Goal: Information Seeking & Learning: Learn about a topic

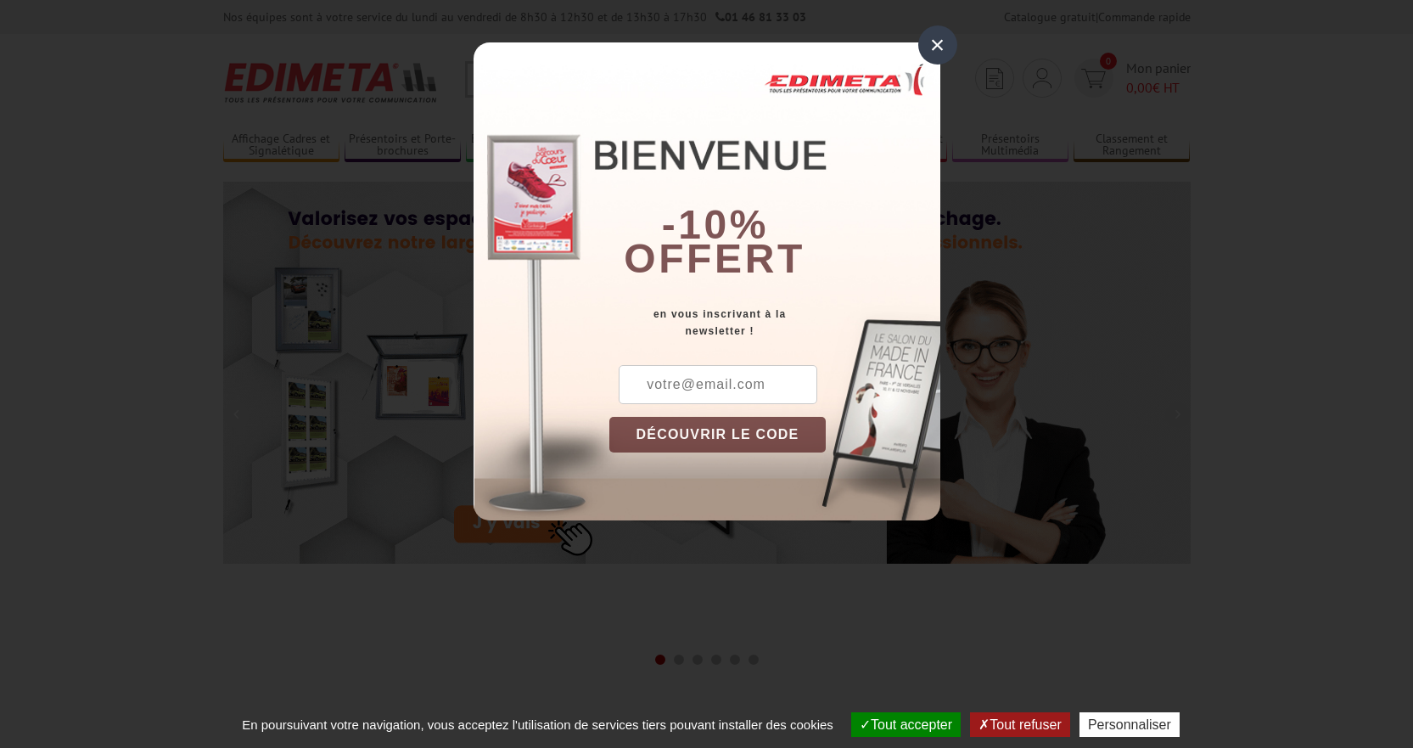
click at [932, 50] on div "×" at bounding box center [937, 44] width 39 height 39
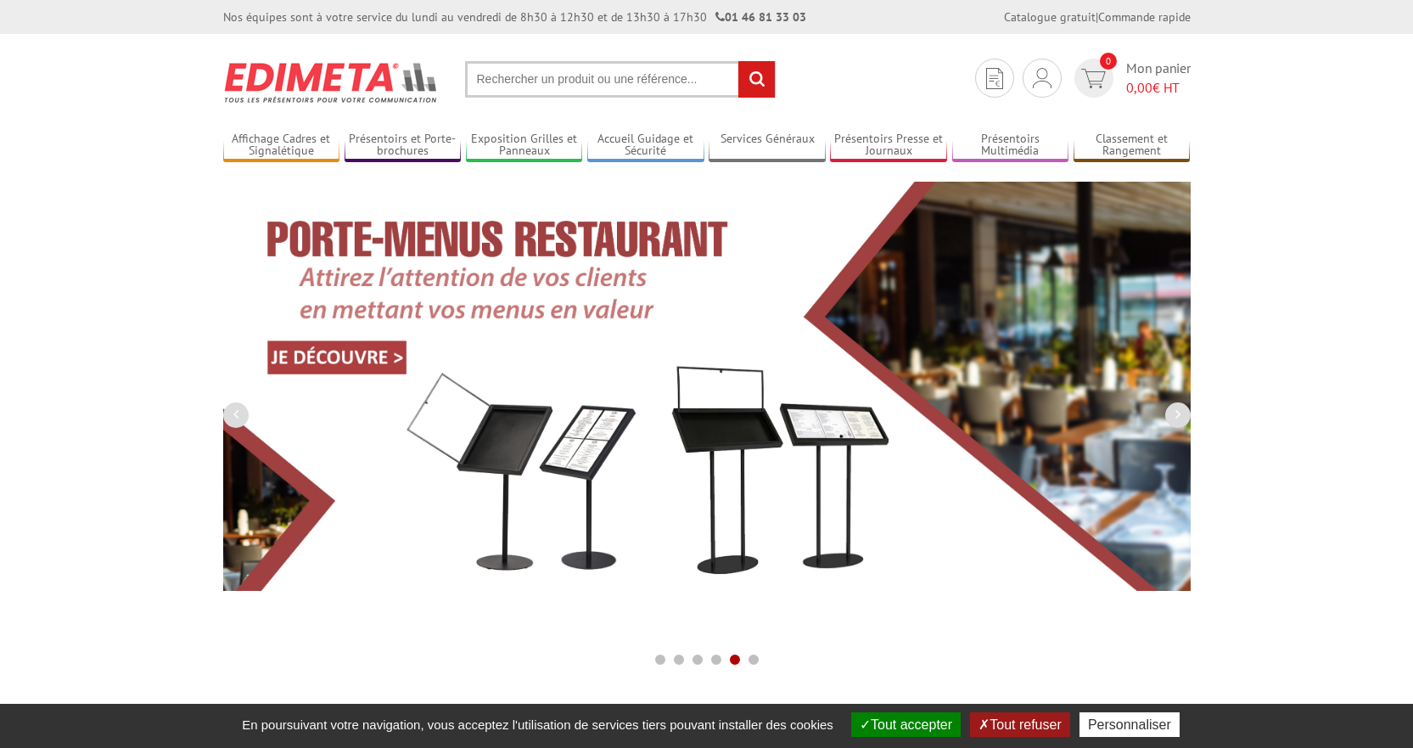
click at [617, 81] on input "text" at bounding box center [620, 79] width 311 height 36
click at [617, 82] on input "text" at bounding box center [620, 79] width 311 height 36
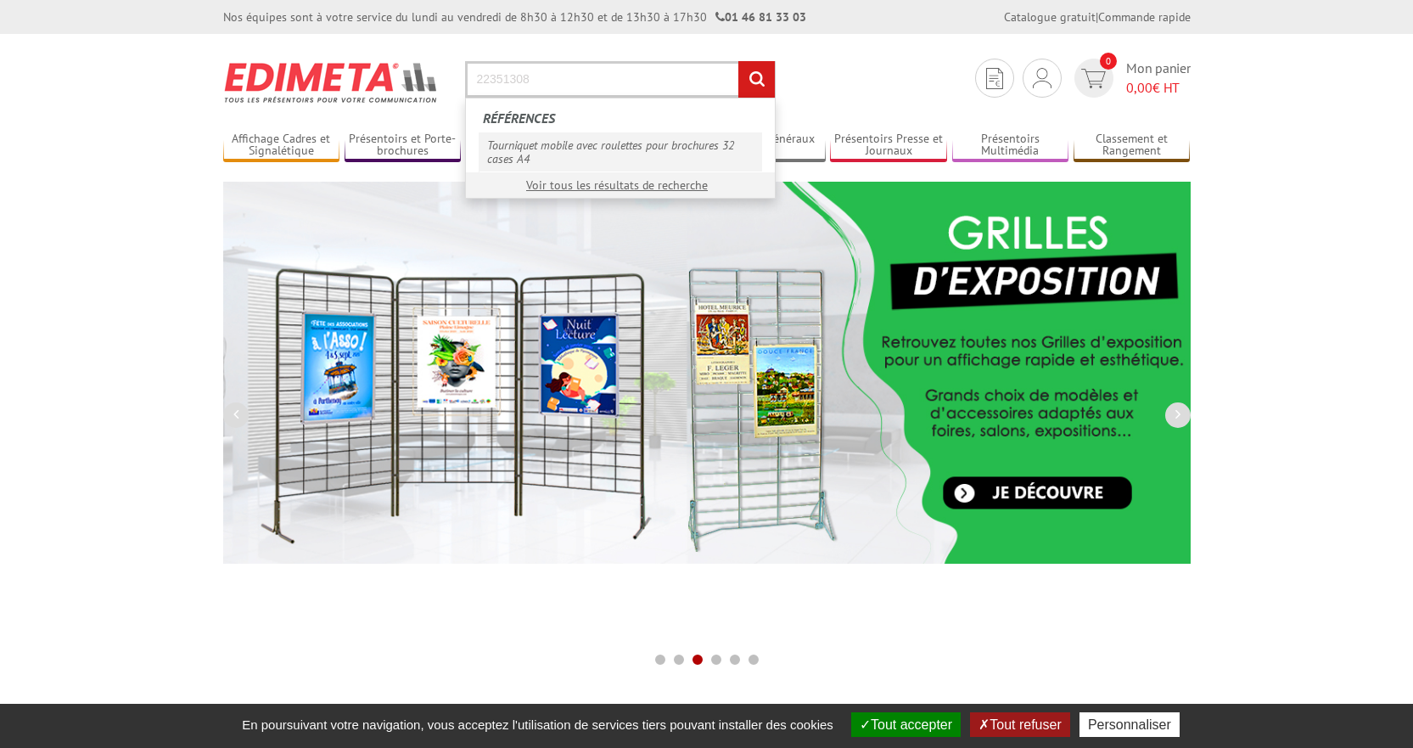
type input "22351308"
click at [617, 132] on link "Tourniquet mobile avec roulettes pour brochures 32 cases A4" at bounding box center [620, 151] width 283 height 39
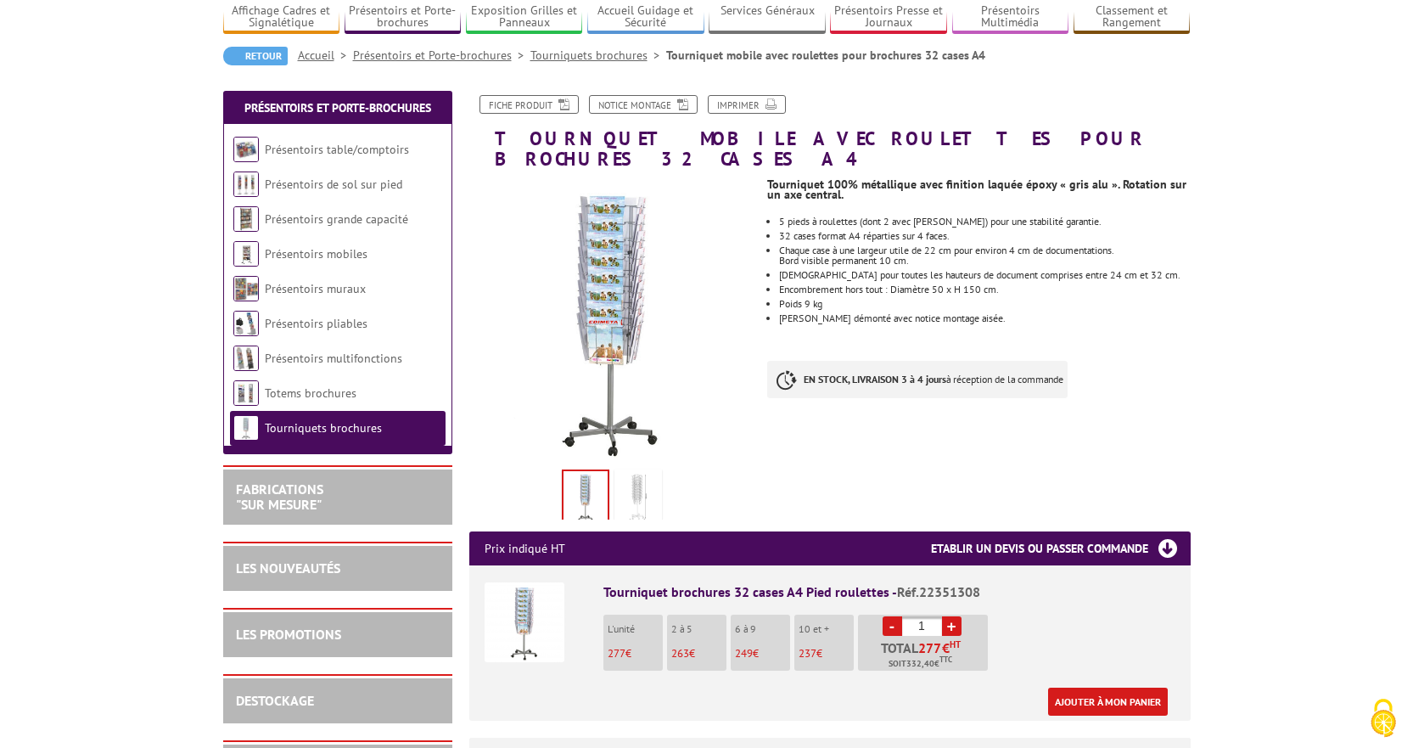
scroll to position [170, 0]
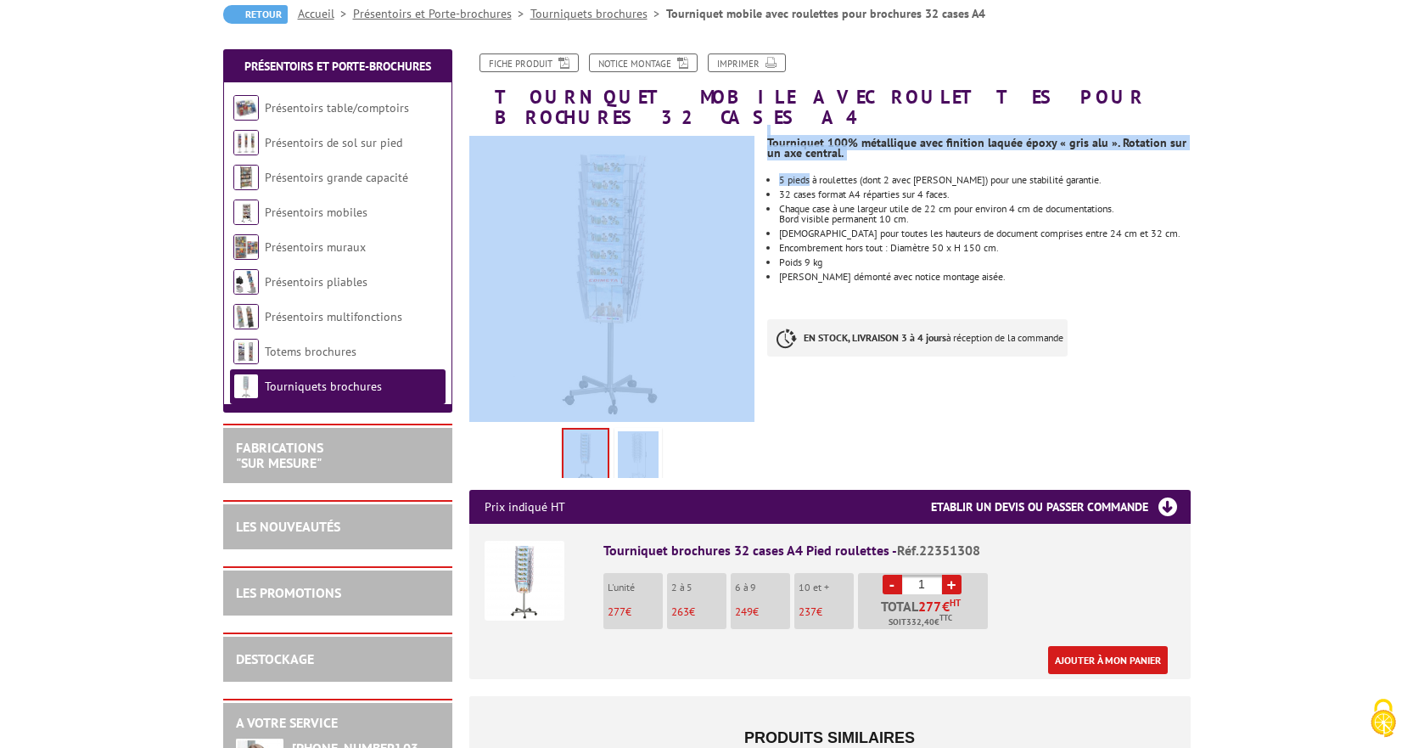
drag, startPoint x: 762, startPoint y: 117, endPoint x: 809, endPoint y: 149, distance: 56.7
click at [809, 149] on div "Fiche produit Notice Montage Imprimer Tourniquet mobile avec roulettes pour bro…" at bounding box center [830, 591] width 747 height 1077
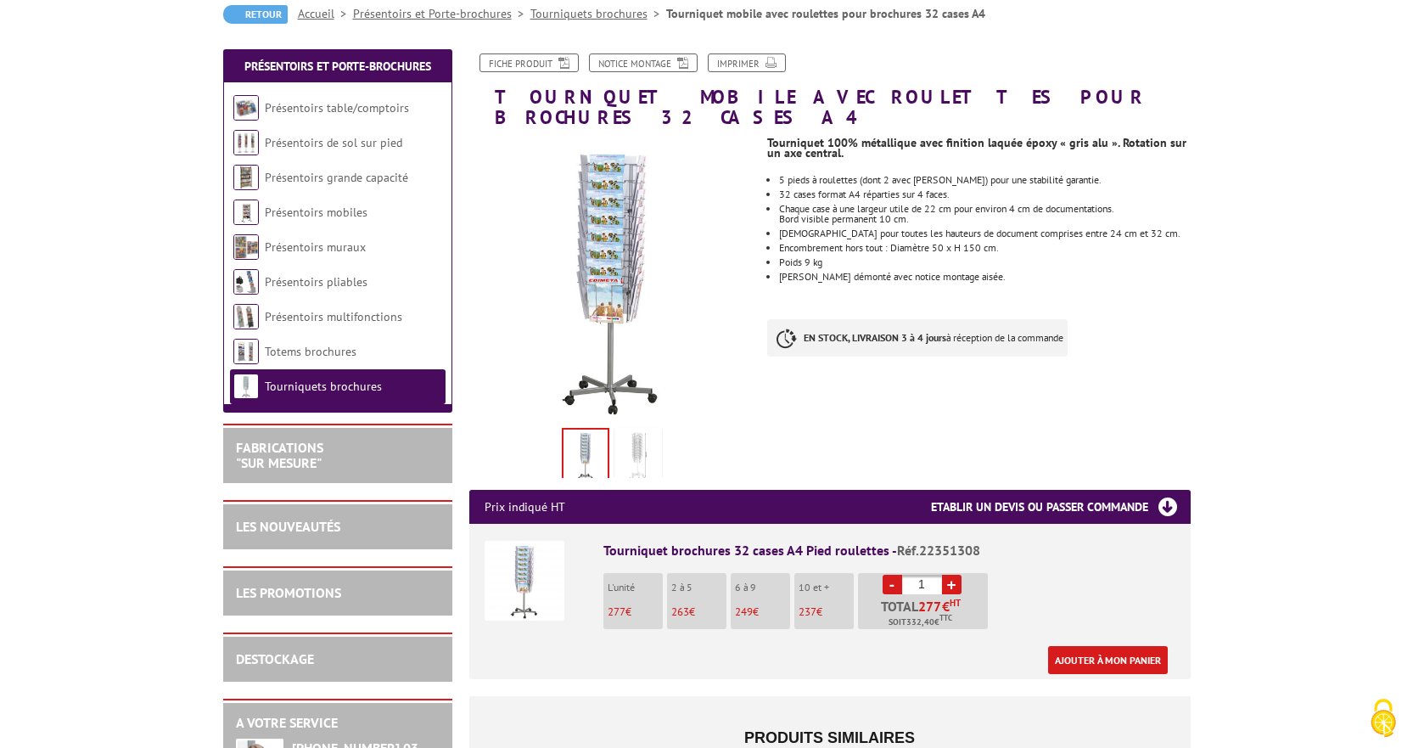
click at [816, 175] on ul "5 pieds à roulettes (dont 2 avec frein) pour une stabilité garantie. 32 cases f…" at bounding box center [978, 228] width 423 height 107
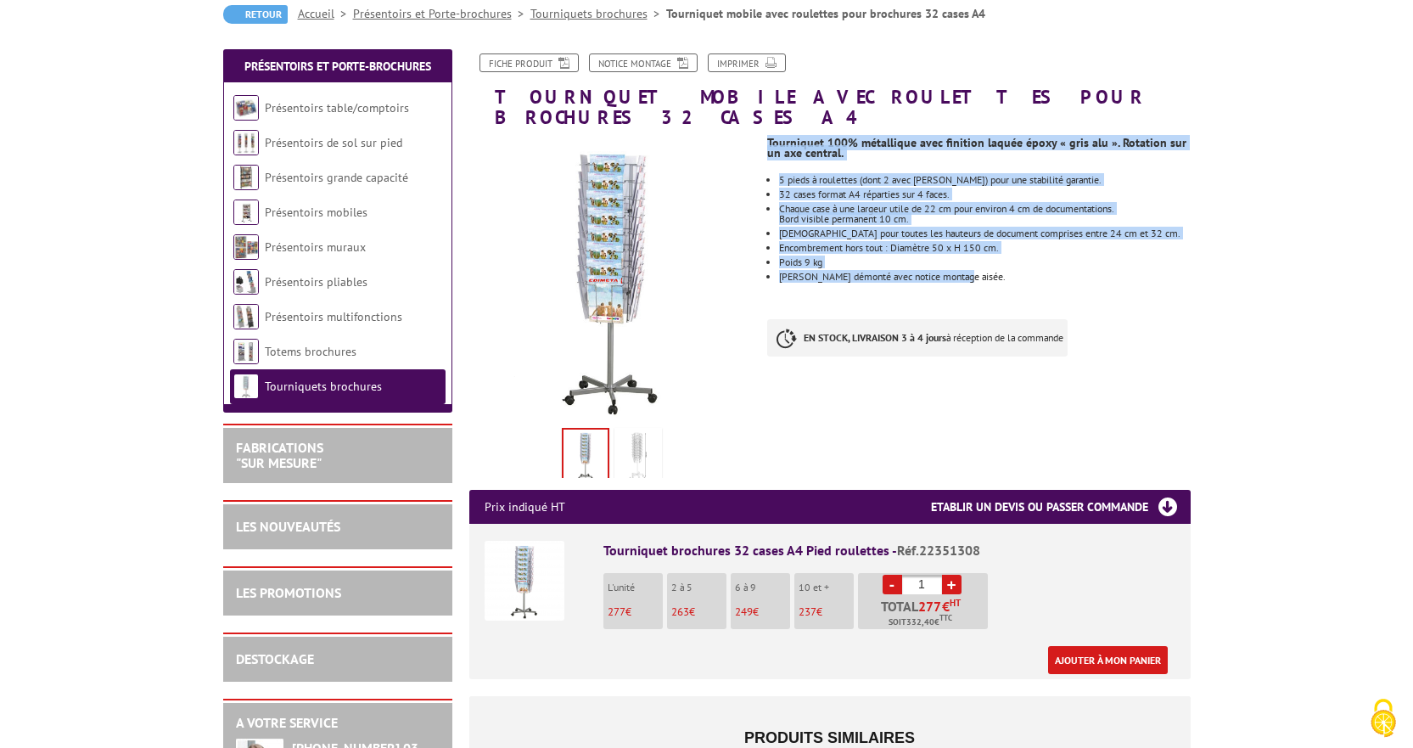
drag, startPoint x: 972, startPoint y: 255, endPoint x: 769, endPoint y: 126, distance: 240.9
click at [769, 127] on div "Tourniquet 100% métallique avec finition laquée époxy « gris alu ». Rotation su…" at bounding box center [984, 250] width 435 height 246
copy div "Tourniquet 100% métallique avec finition laquée époxy « gris alu ». Rotation su…"
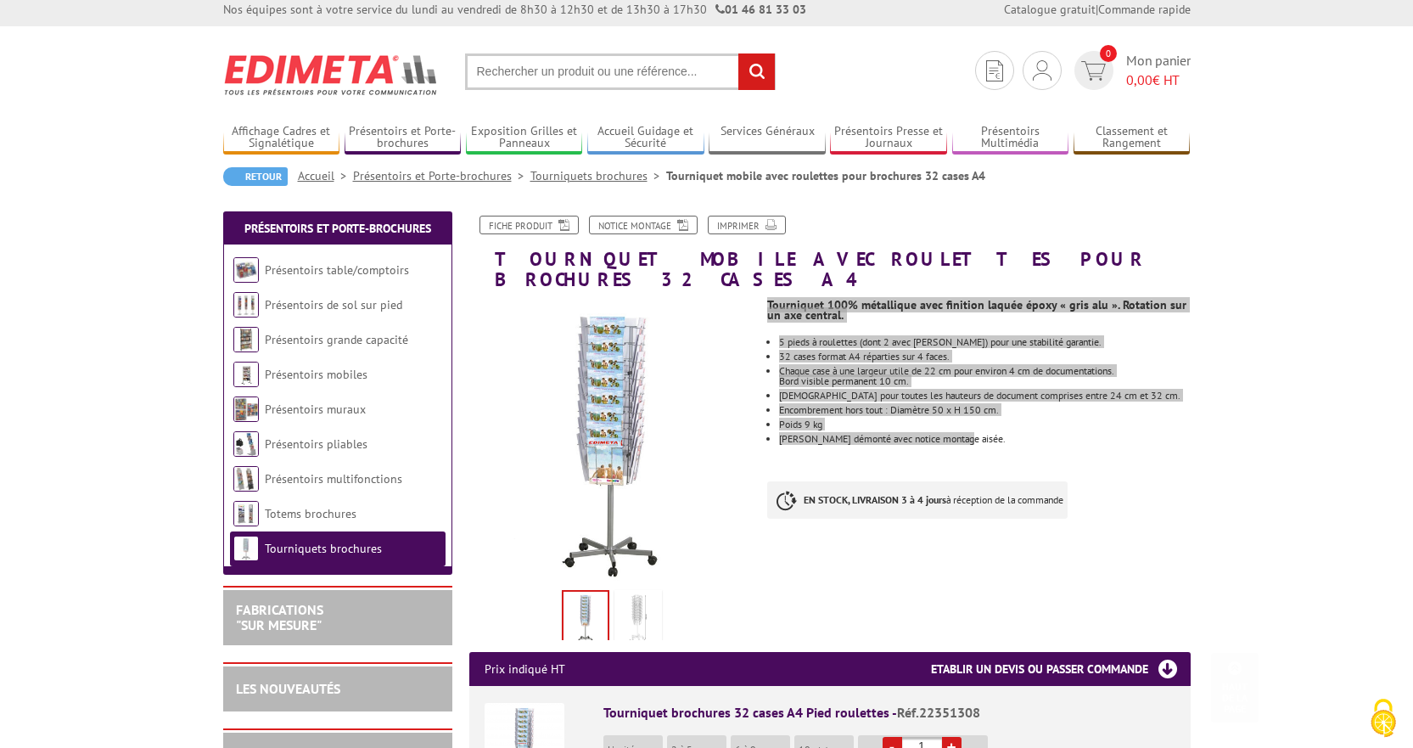
scroll to position [0, 0]
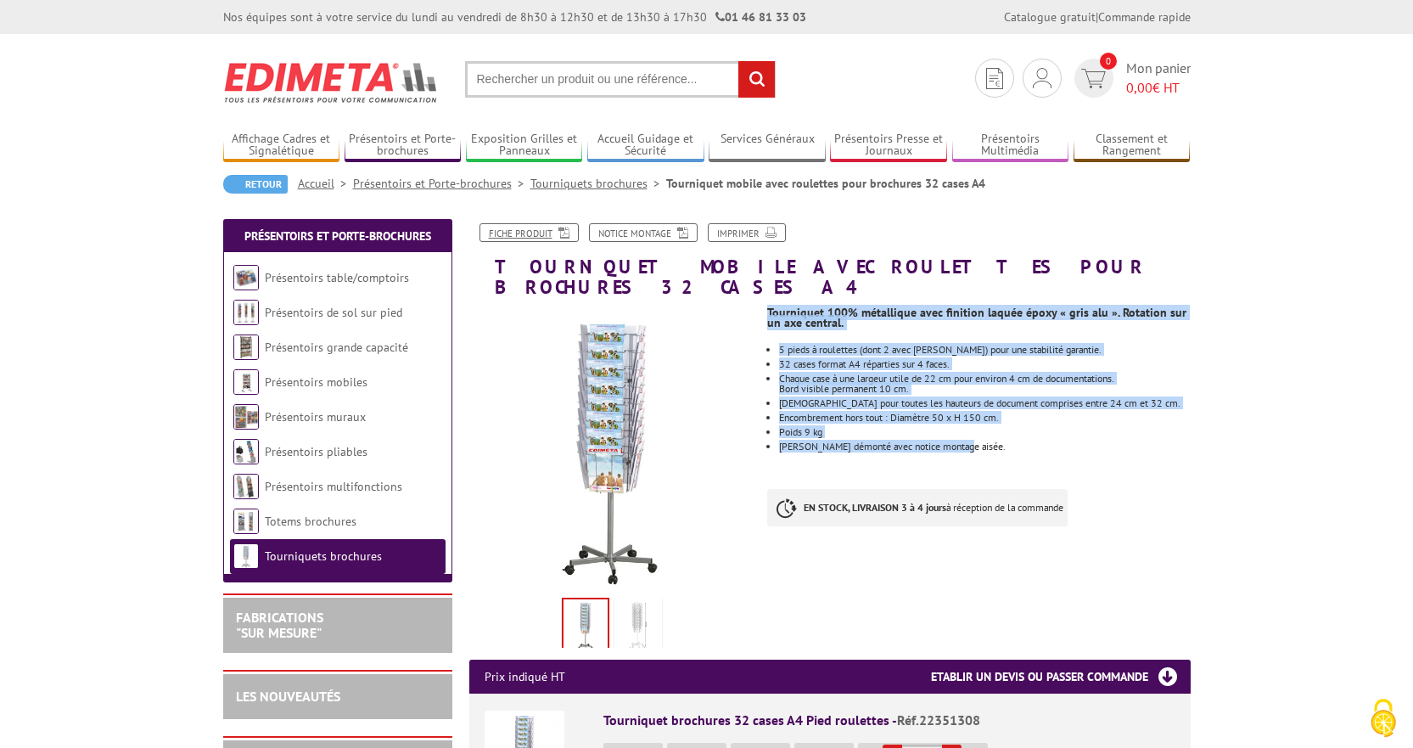
click at [520, 223] on link "Fiche produit" at bounding box center [529, 232] width 99 height 19
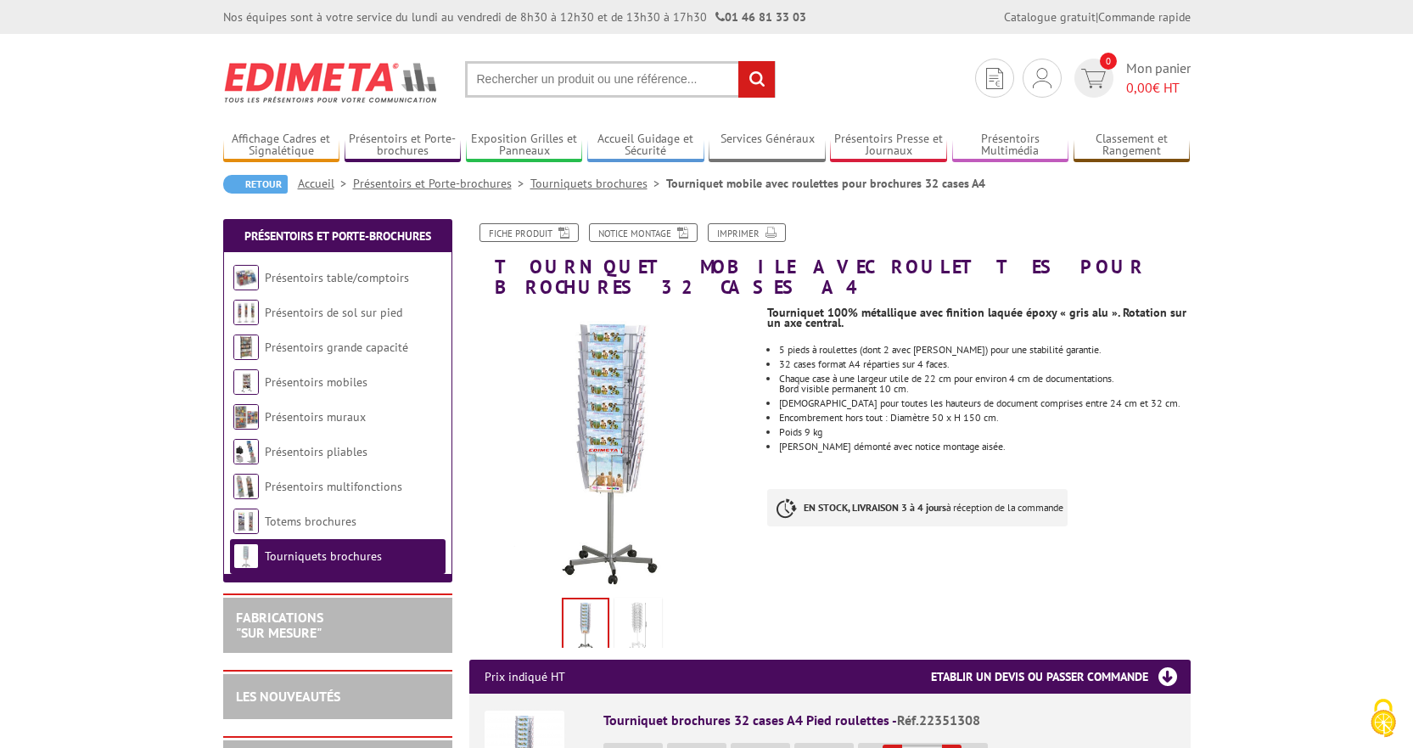
click at [523, 86] on input "text" at bounding box center [620, 79] width 311 height 36
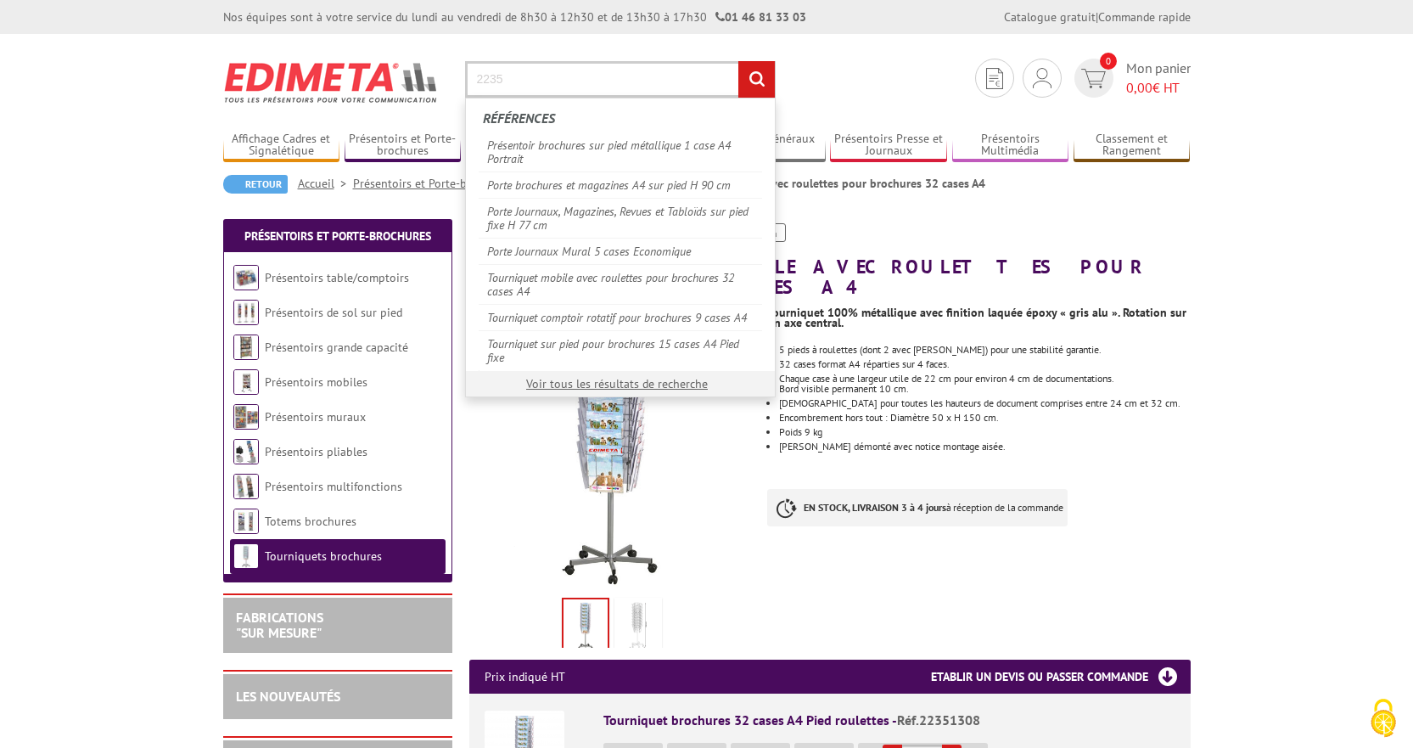
drag, startPoint x: 562, startPoint y: 79, endPoint x: 267, endPoint y: 76, distance: 295.4
click at [267, 76] on section "Je me connecte Nouveau client ? Inscrivez-vous 0 Mon panier 0,00 € HT 2235 rech…" at bounding box center [707, 74] width 968 height 80
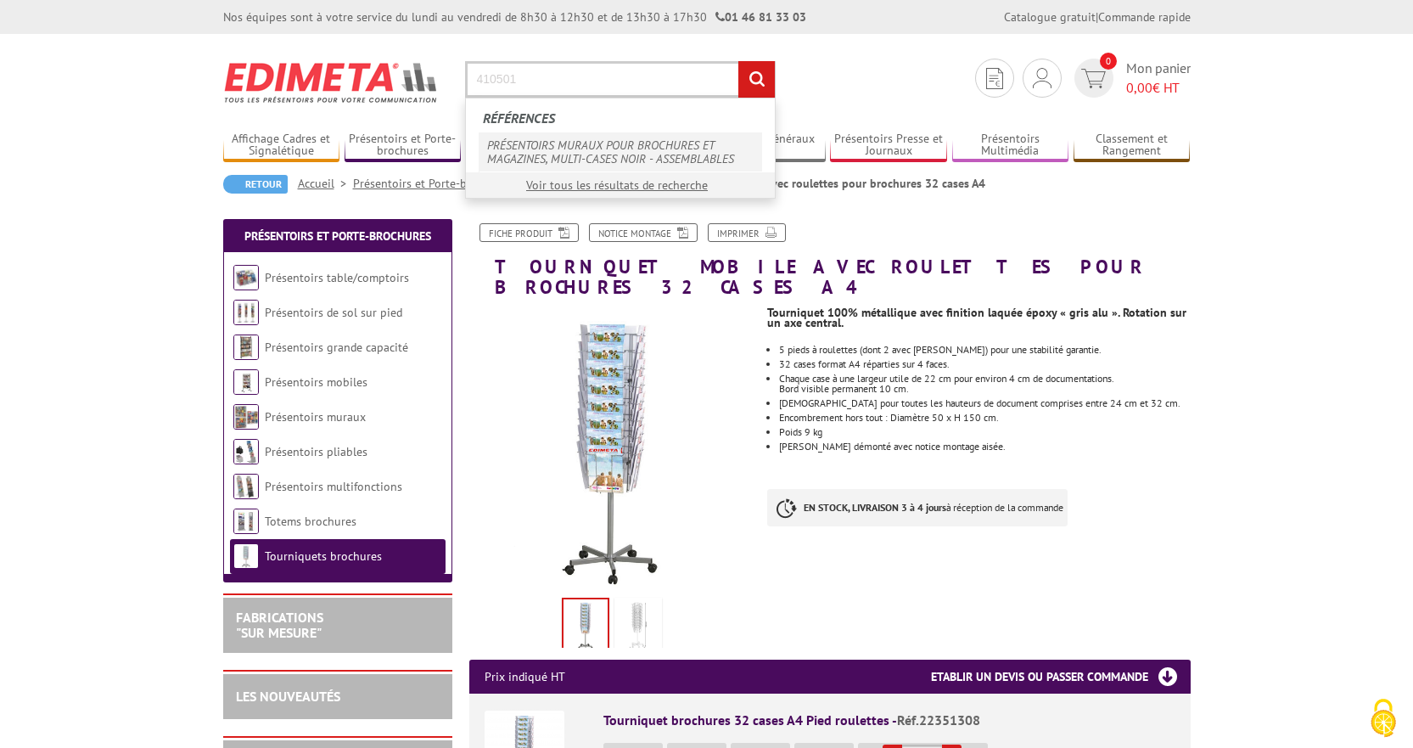
type input "410501"
click at [628, 147] on link "PRÉSENTOIRS MURAUX POUR BROCHURES ET MAGAZINES, MULTI-CASES NOIR - ASSEMBLABLES" at bounding box center [620, 151] width 283 height 39
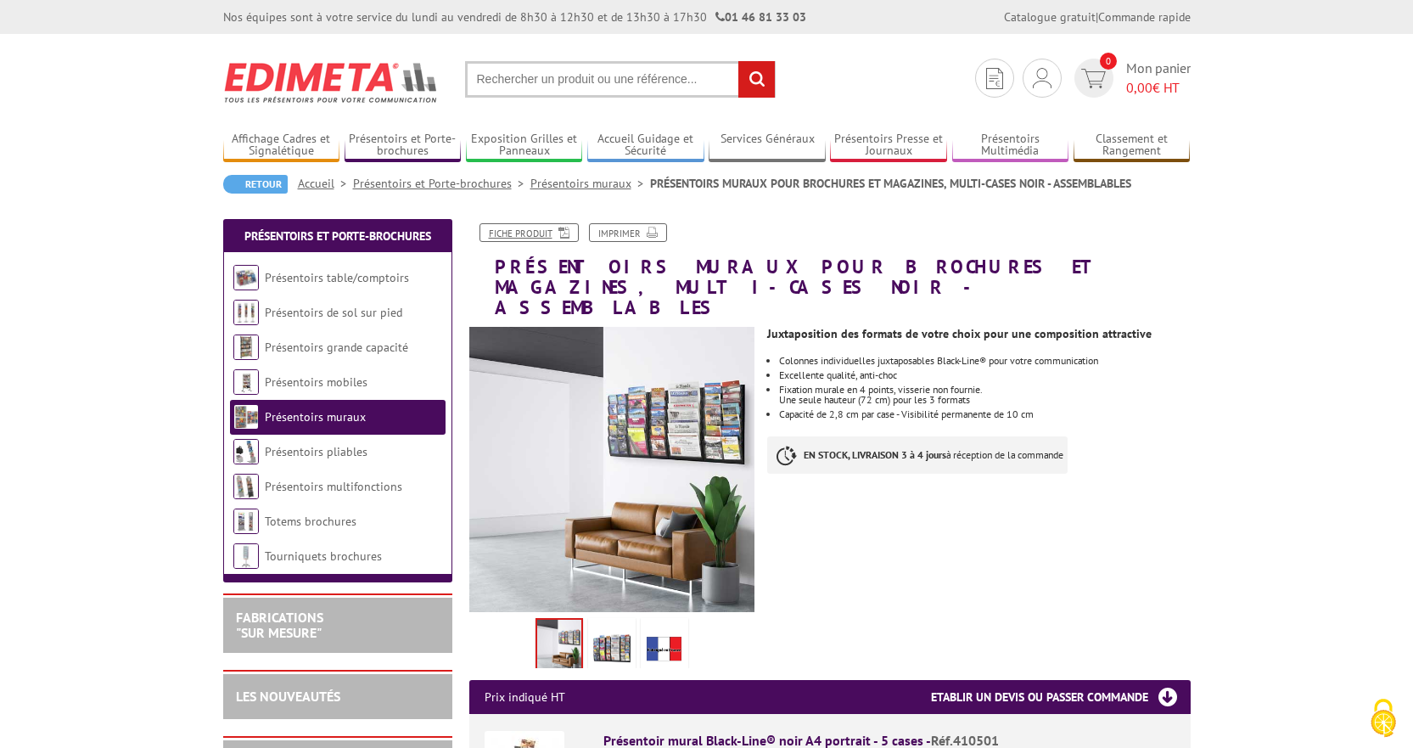
click at [511, 233] on link "Fiche produit" at bounding box center [529, 232] width 99 height 19
click at [635, 76] on input "text" at bounding box center [620, 79] width 311 height 36
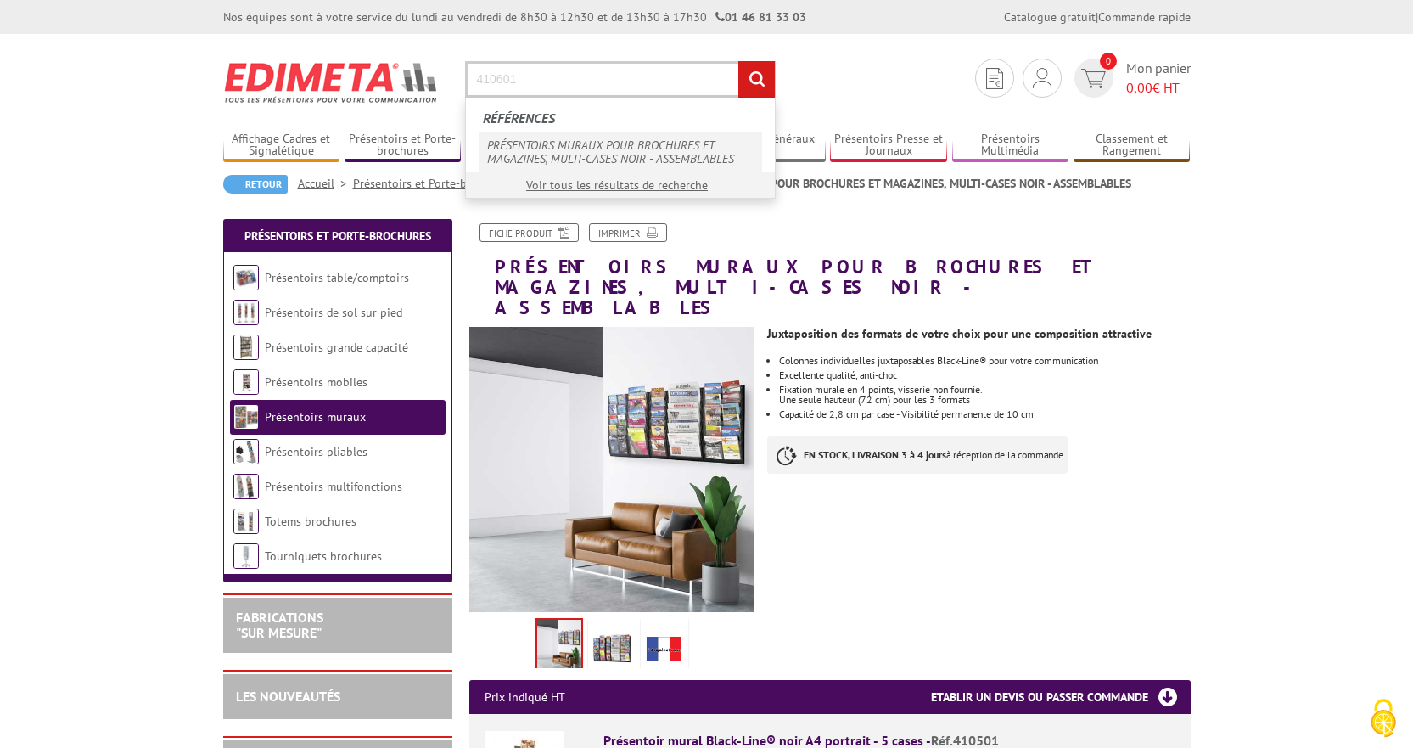
type input "410601"
click at [646, 146] on link "PRÉSENTOIRS MURAUX POUR BROCHURES ET MAGAZINES, MULTI-CASES NOIR - ASSEMBLABLES" at bounding box center [620, 151] width 283 height 39
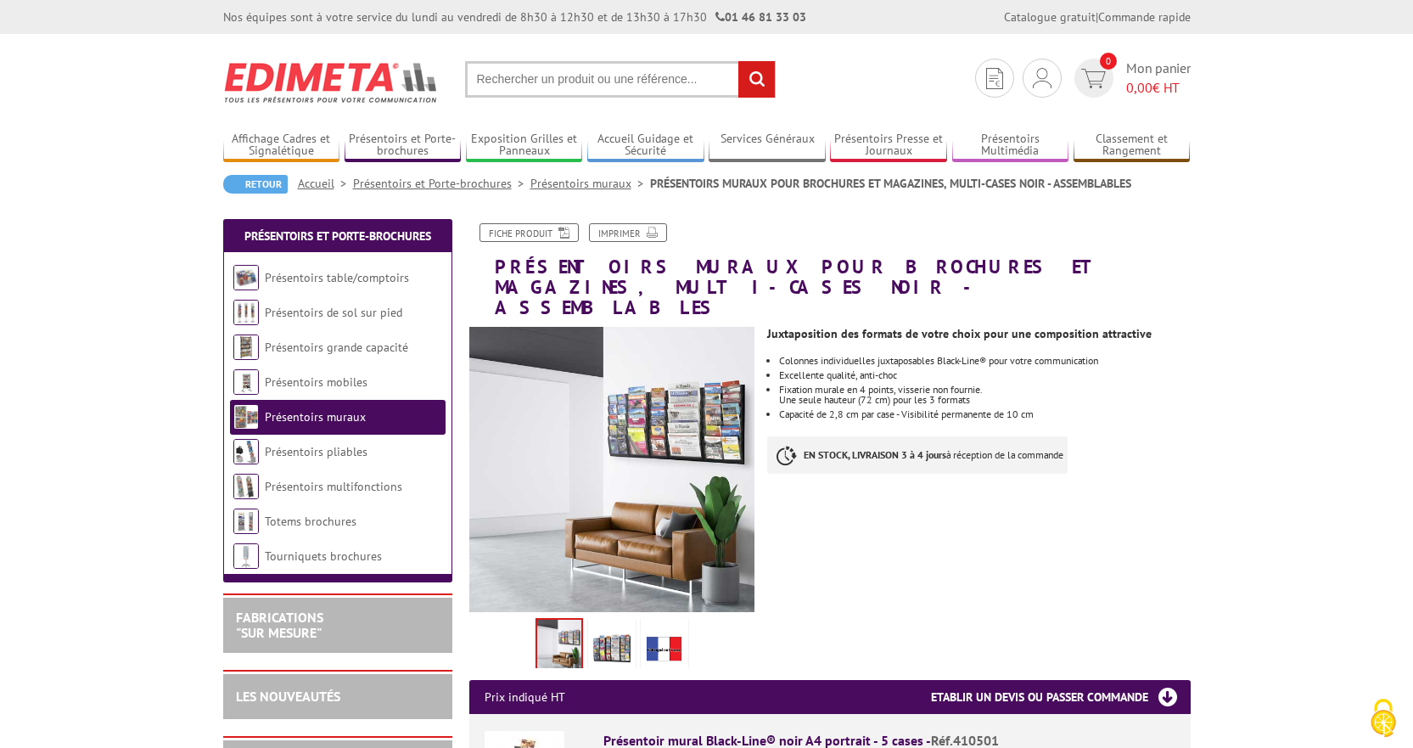
click at [681, 87] on input "text" at bounding box center [620, 79] width 311 height 36
click at [681, 81] on input "text" at bounding box center [620, 79] width 311 height 36
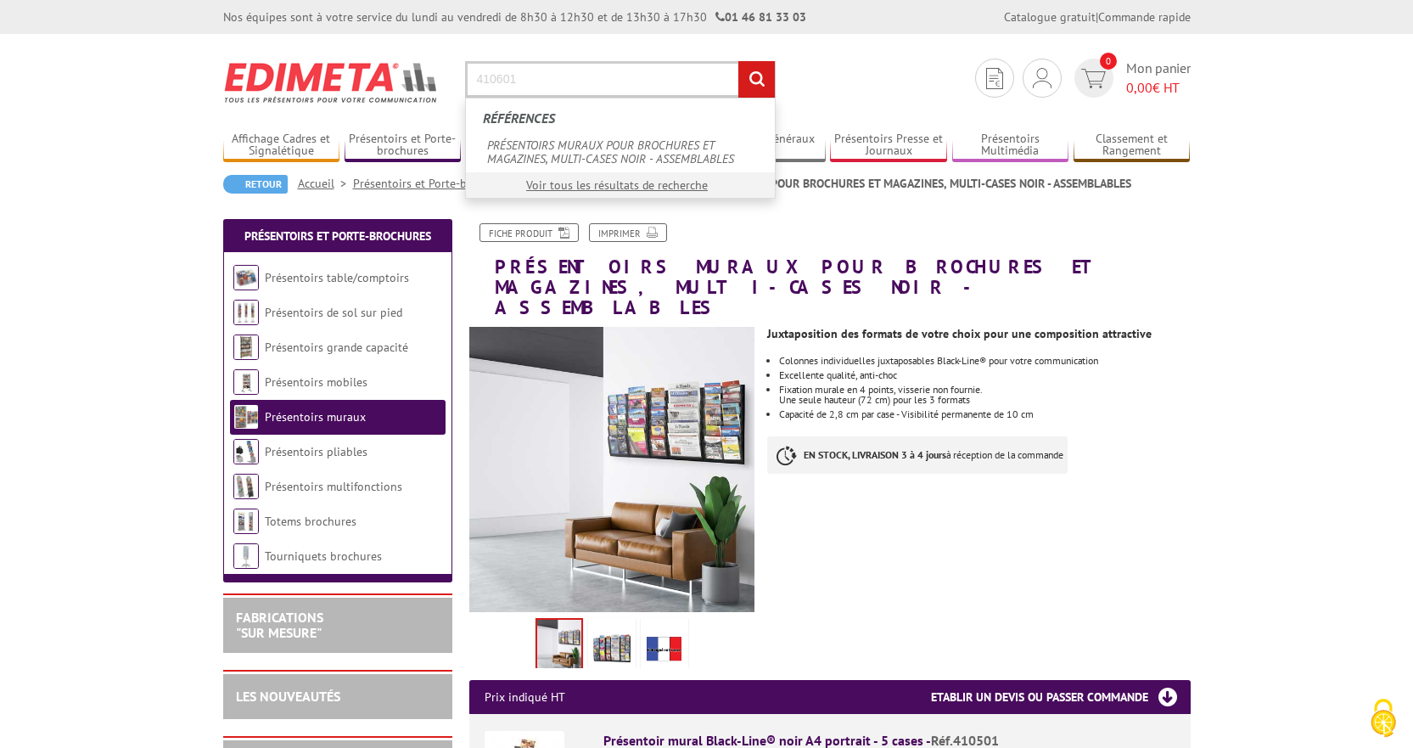
type input "410601"
click at [738, 61] on input "rechercher" at bounding box center [756, 79] width 36 height 36
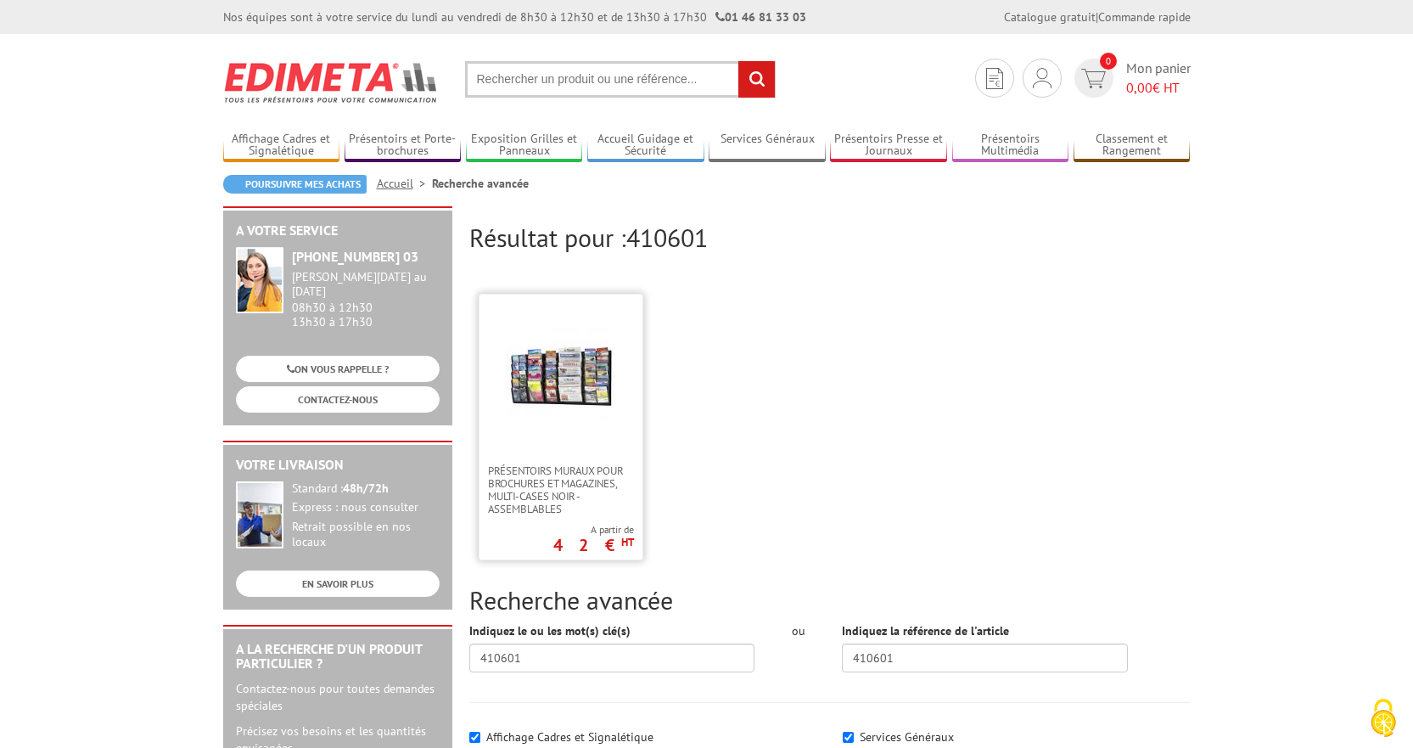
click at [585, 362] on img at bounding box center [561, 375] width 110 height 110
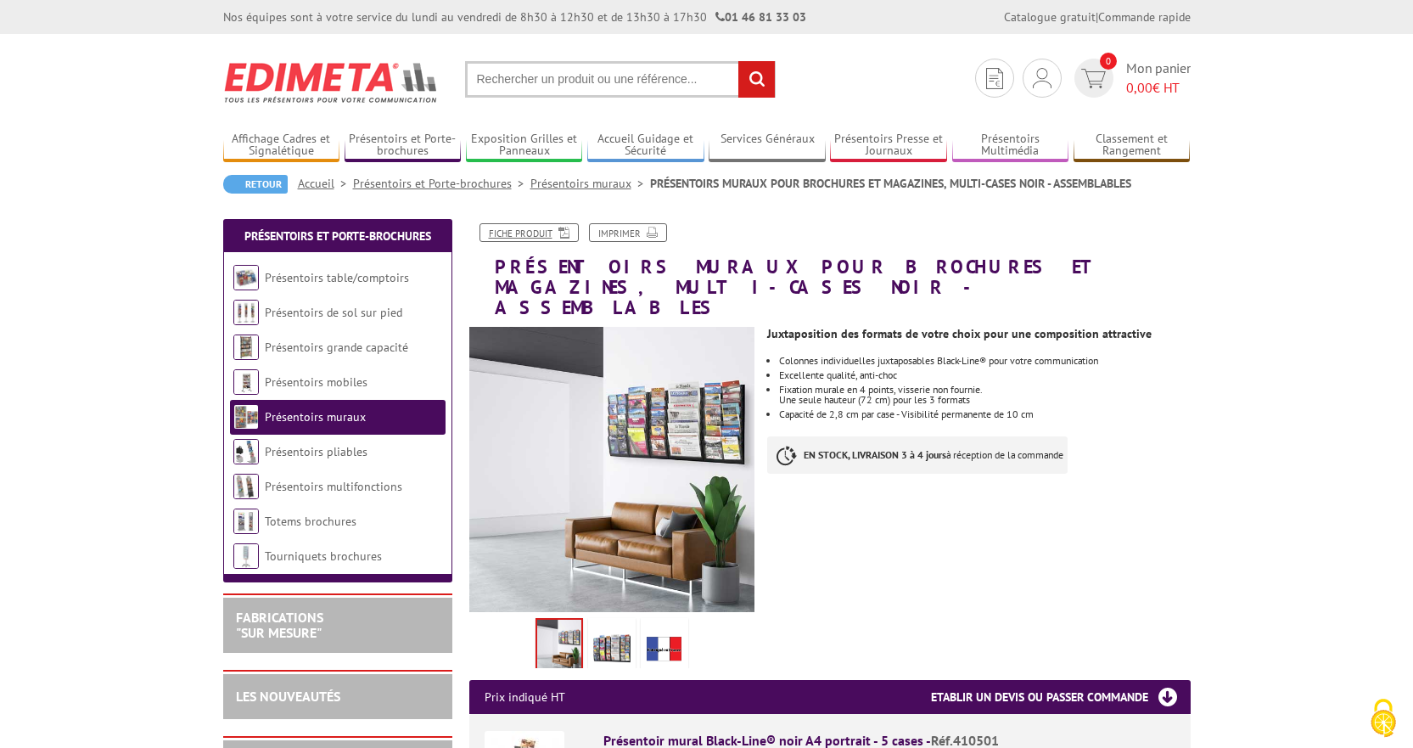
click at [564, 229] on icon at bounding box center [561, 231] width 17 height 14
